Goal: Task Accomplishment & Management: Manage account settings

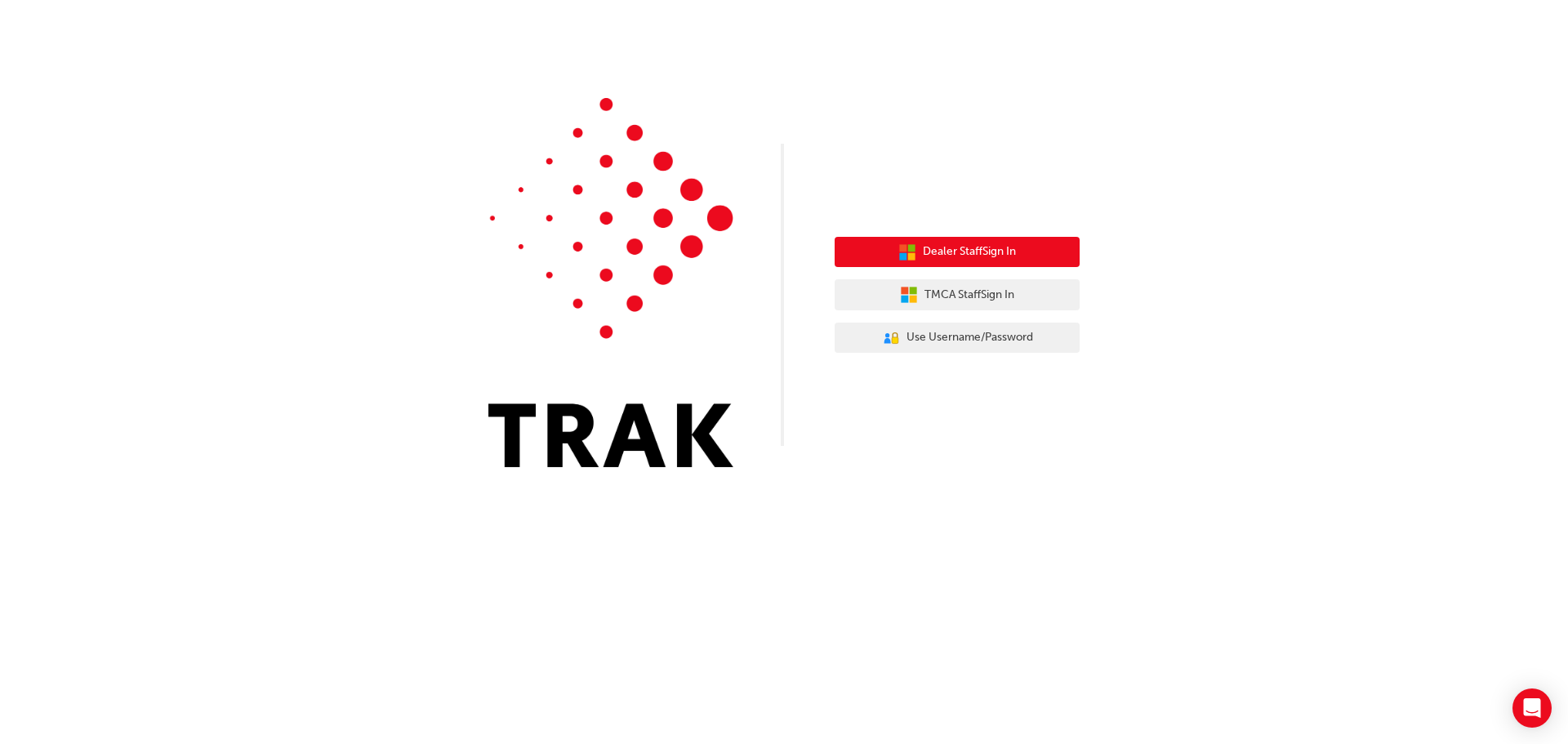
click at [939, 254] on span "Dealer Staff Sign In" at bounding box center [968, 252] width 93 height 18
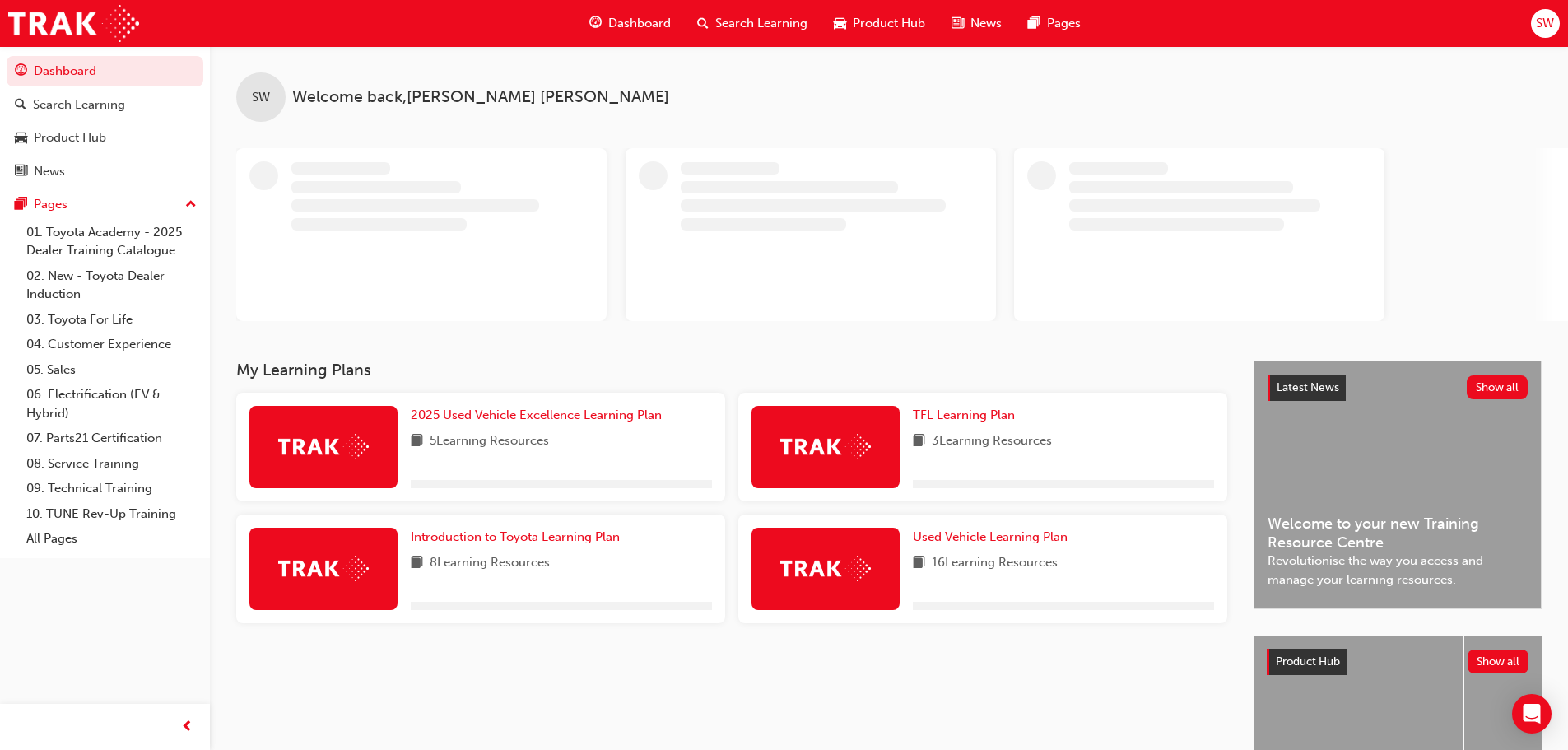
click at [1540, 28] on span "SW" at bounding box center [1546, 23] width 19 height 19
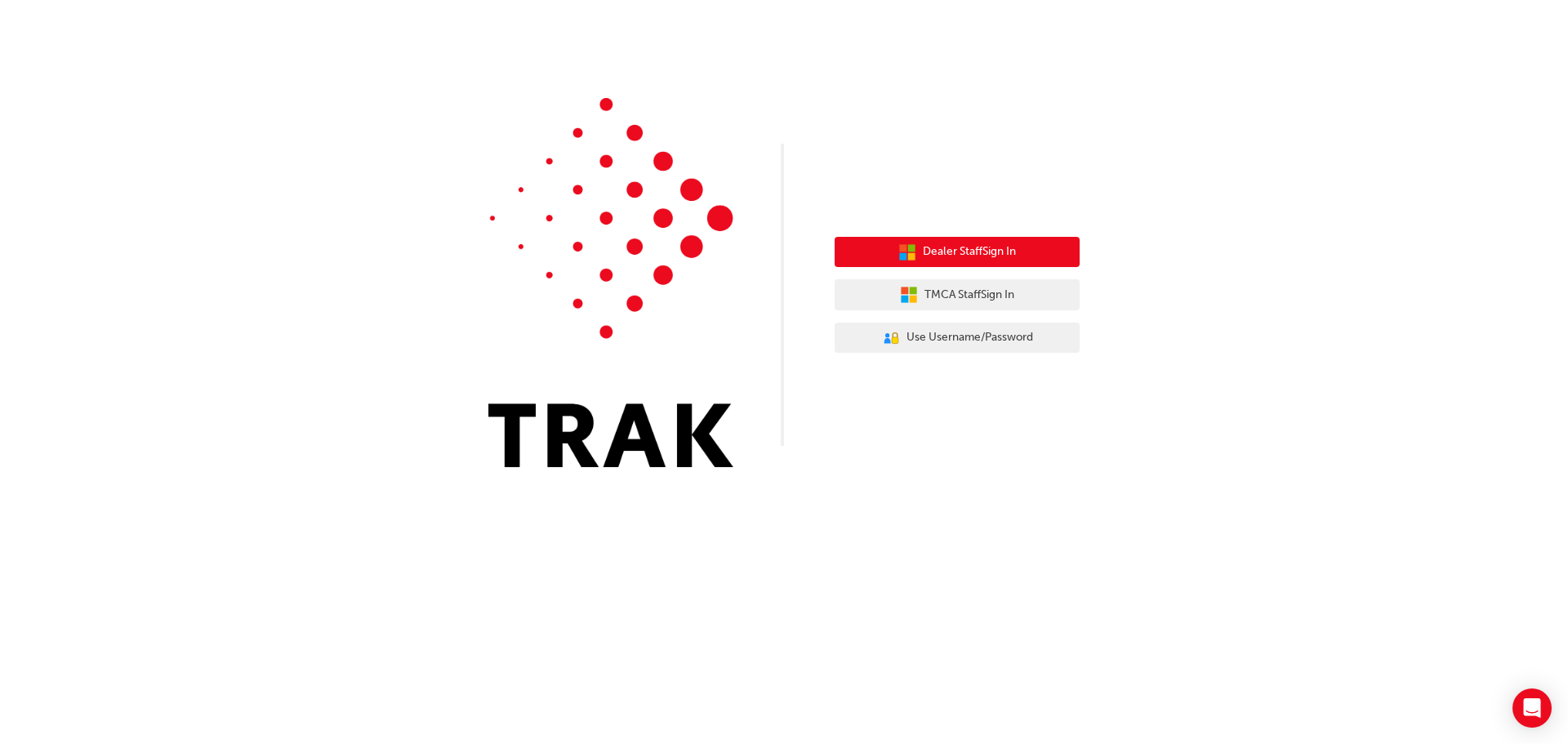
click at [937, 254] on span "Dealer Staff Sign In" at bounding box center [968, 252] width 93 height 18
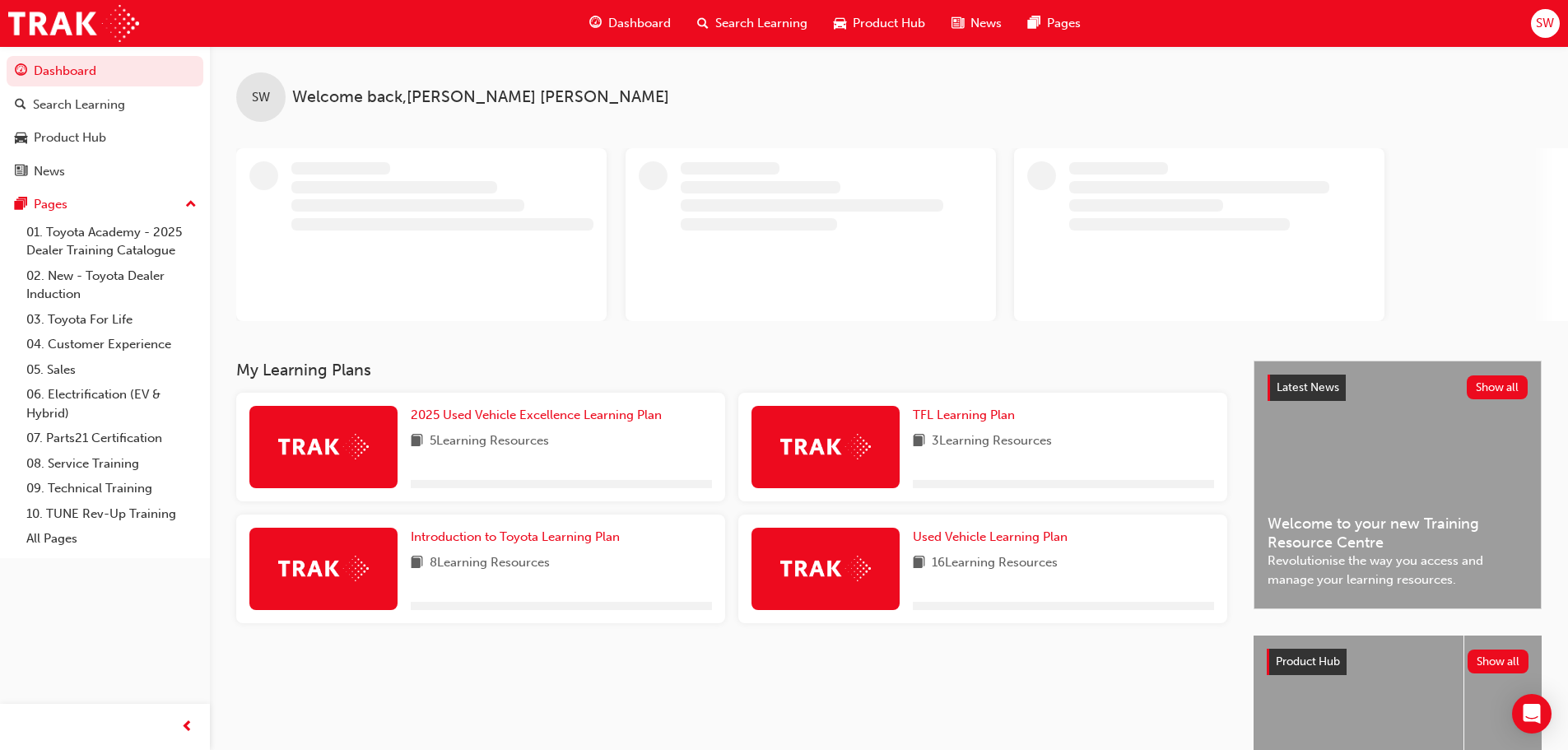
click at [1543, 21] on span "SW" at bounding box center [1546, 23] width 19 height 19
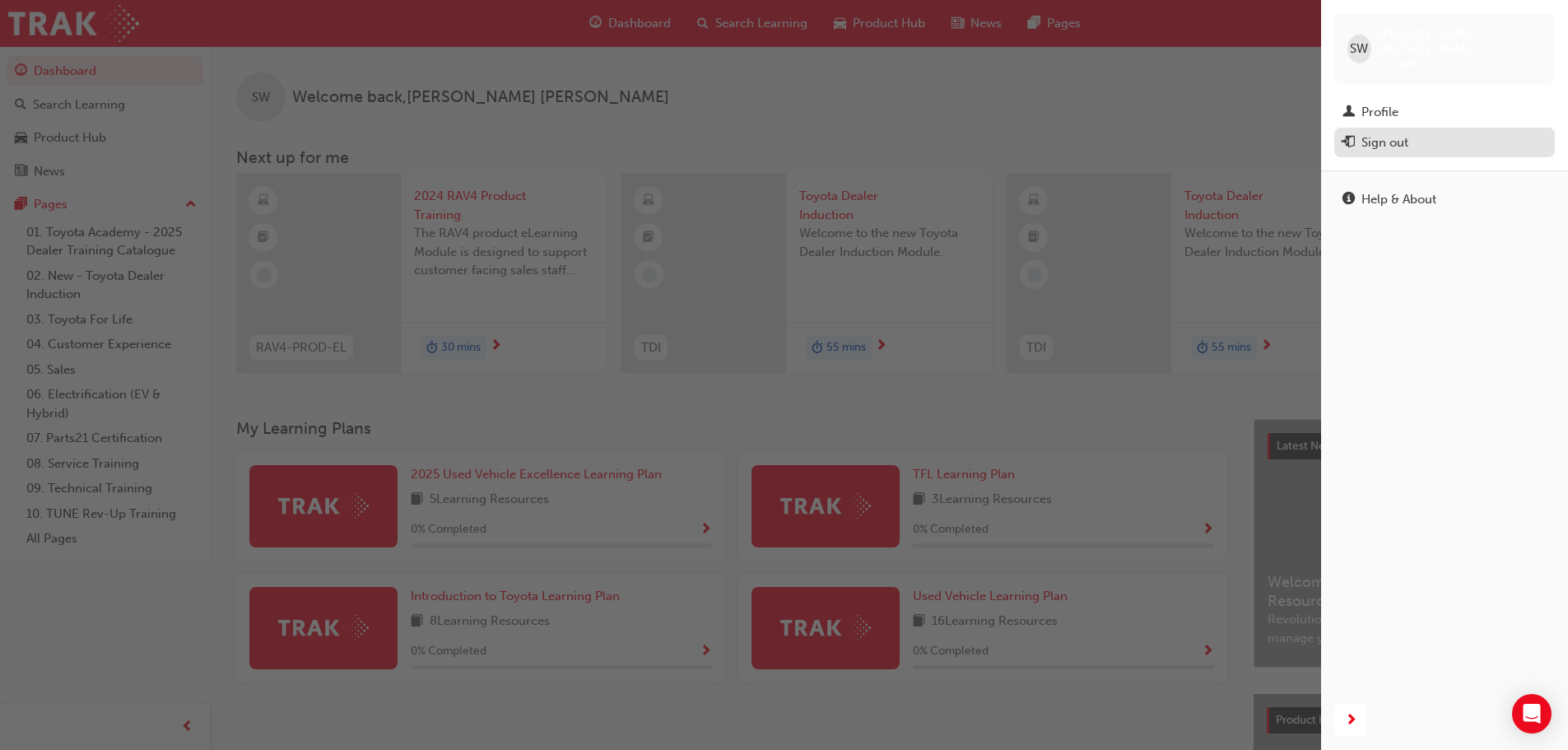
click at [1461, 132] on div "Sign out" at bounding box center [1445, 143] width 204 height 20
